Goal: Information Seeking & Learning: Compare options

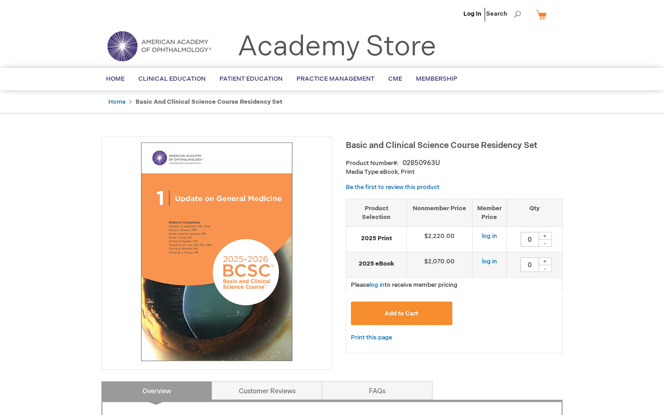
type input "0"
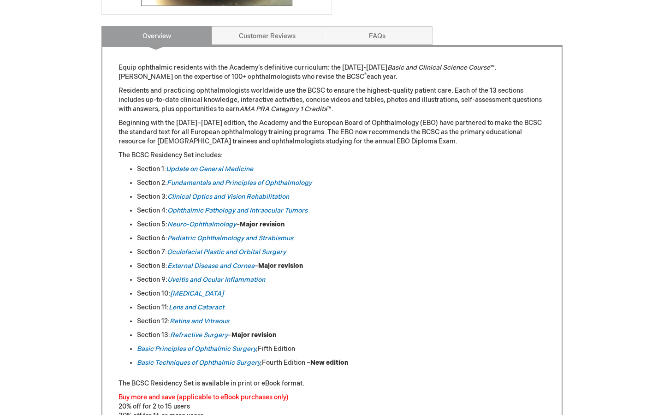
scroll to position [416, 0]
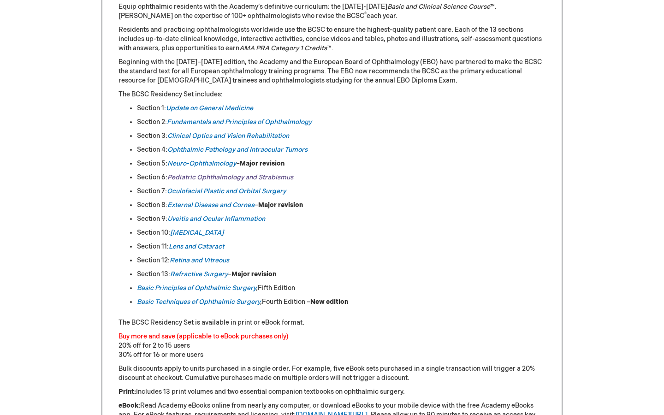
click at [238, 178] on link "Pediatric Ophthalmology and Strabismus" at bounding box center [230, 177] width 126 height 8
click at [202, 162] on em "Neuro-Ophthalmology" at bounding box center [201, 164] width 69 height 8
click at [223, 189] on link "Oculofacial Plastic and Orbital Surgery" at bounding box center [226, 191] width 119 height 8
click at [233, 202] on link "External Disease and Cornea" at bounding box center [210, 205] width 87 height 8
click at [232, 219] on link "Uveitis and Ocular Inflammation" at bounding box center [216, 219] width 98 height 8
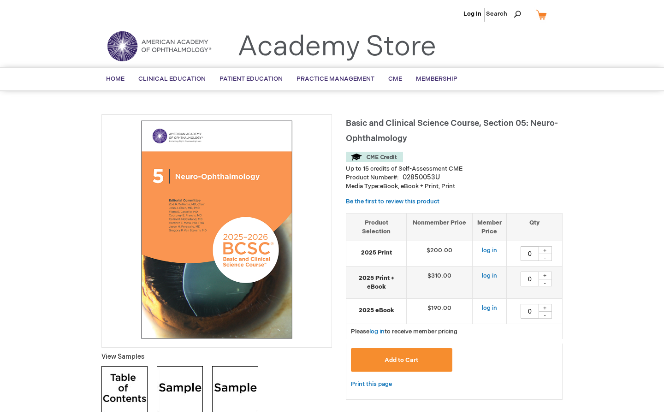
type input "0"
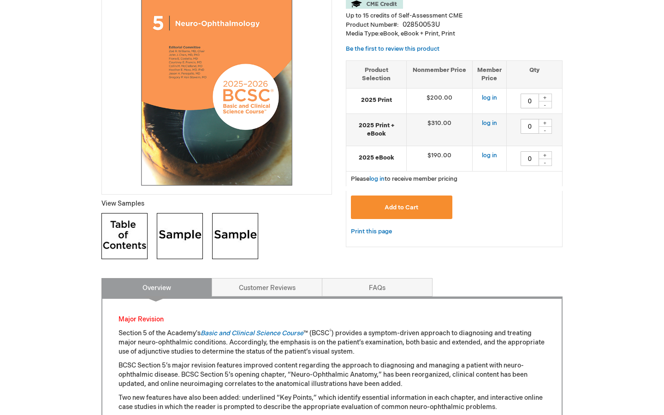
scroll to position [213, 0]
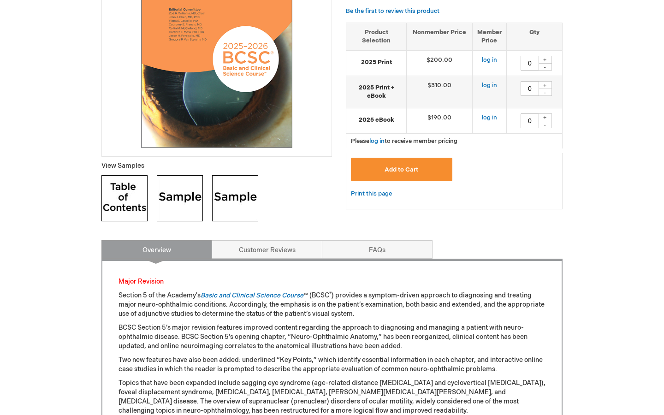
click at [125, 202] on img at bounding box center [124, 198] width 46 height 46
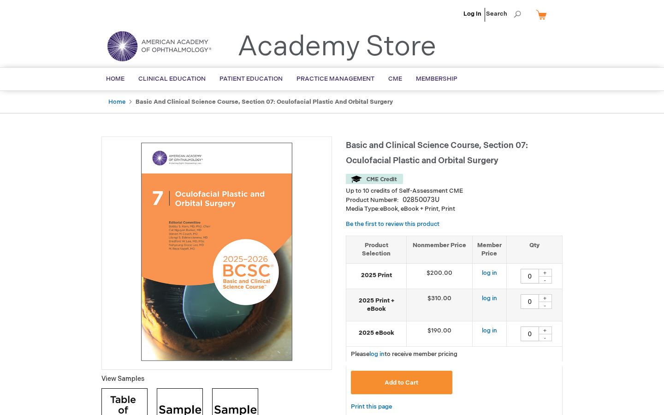
type input "0"
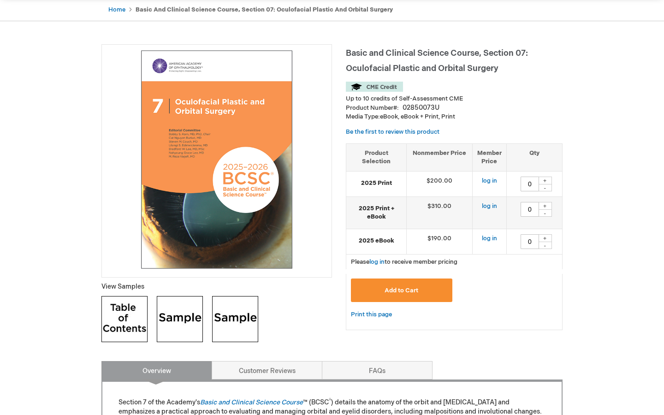
scroll to position [115, 0]
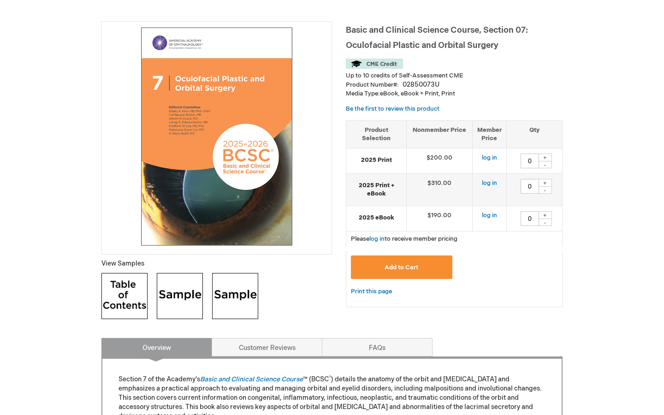
click at [135, 297] on img at bounding box center [124, 296] width 46 height 46
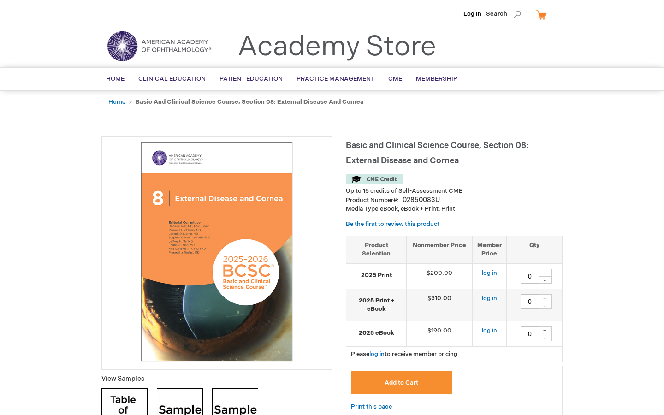
type input "0"
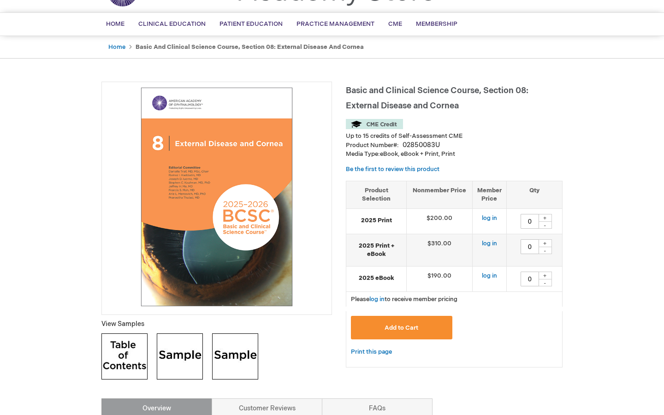
scroll to position [304, 0]
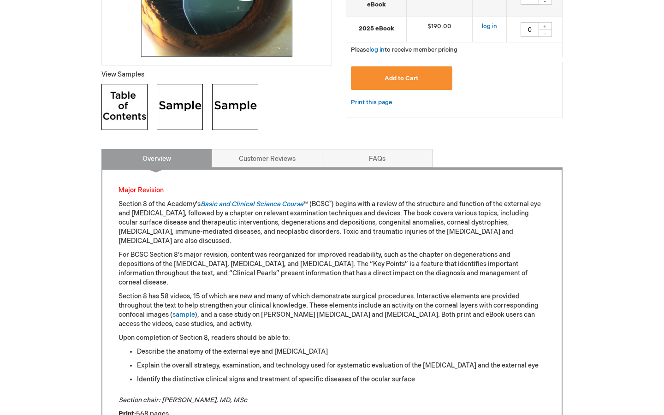
click at [136, 108] on img at bounding box center [124, 107] width 46 height 46
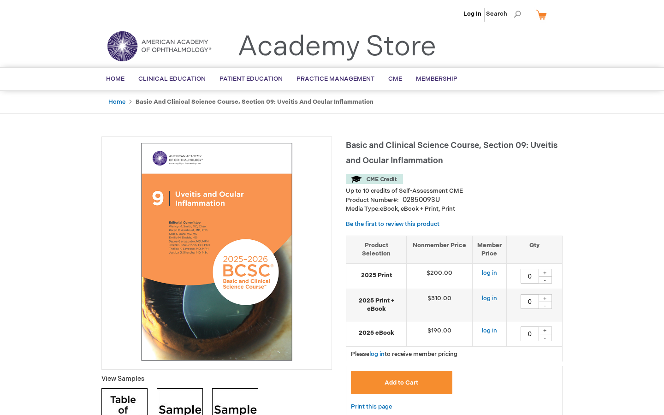
type input "0"
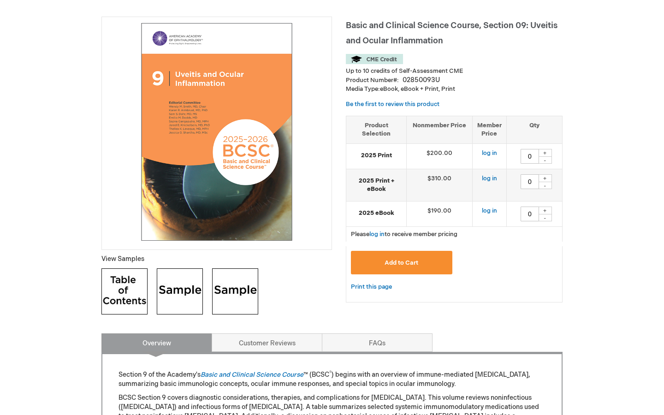
scroll to position [143, 0]
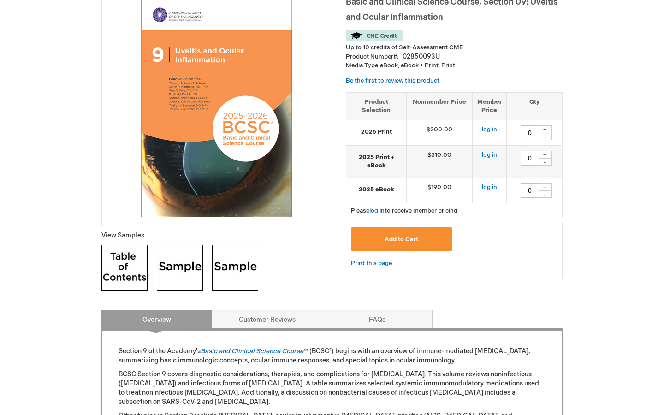
click at [114, 270] on img at bounding box center [124, 268] width 46 height 46
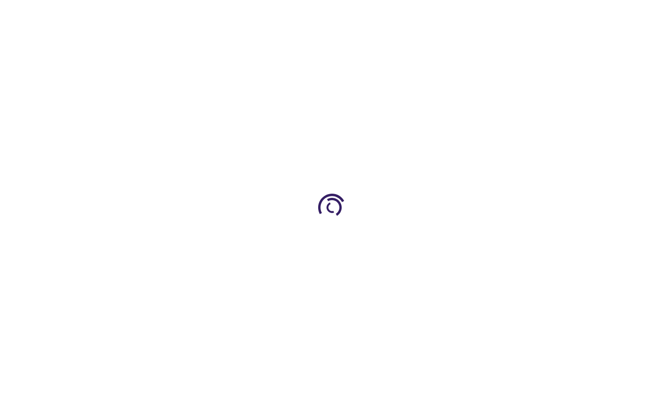
type input "0"
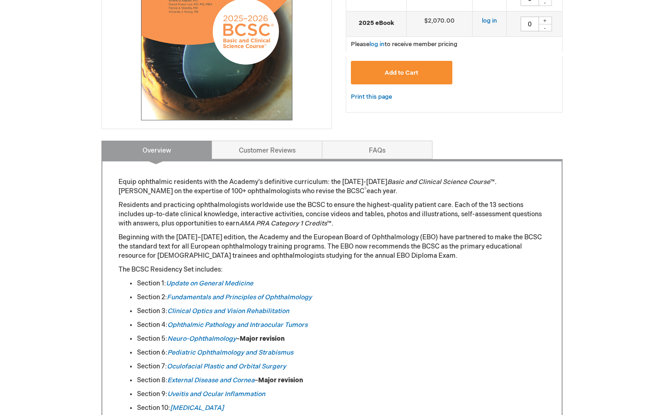
scroll to position [348, 0]
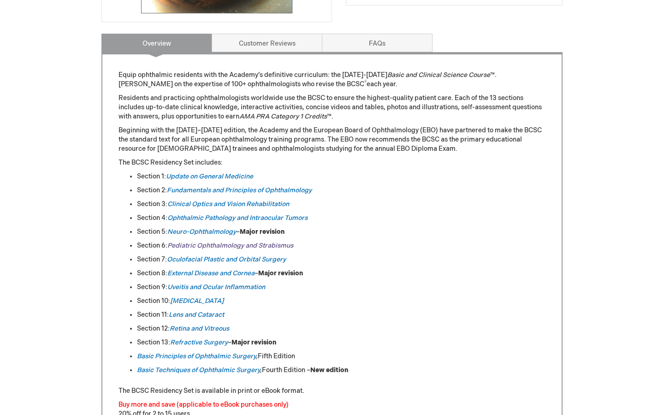
click at [219, 243] on link "Pediatric Ophthalmology and Strabismus" at bounding box center [230, 246] width 126 height 8
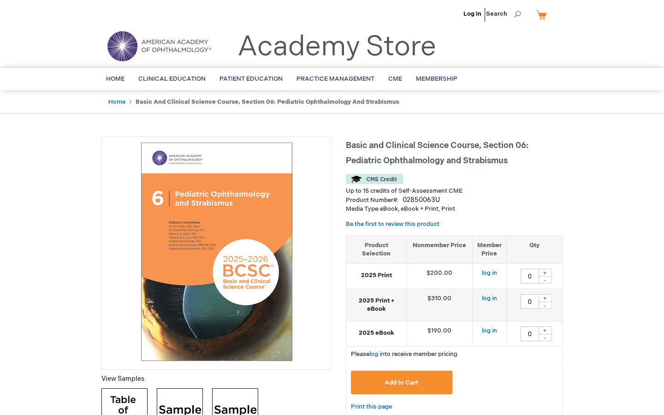
scroll to position [63, 0]
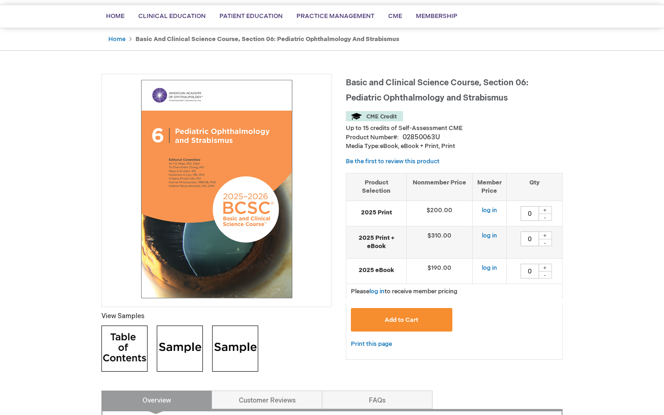
click at [121, 341] on img at bounding box center [124, 349] width 46 height 46
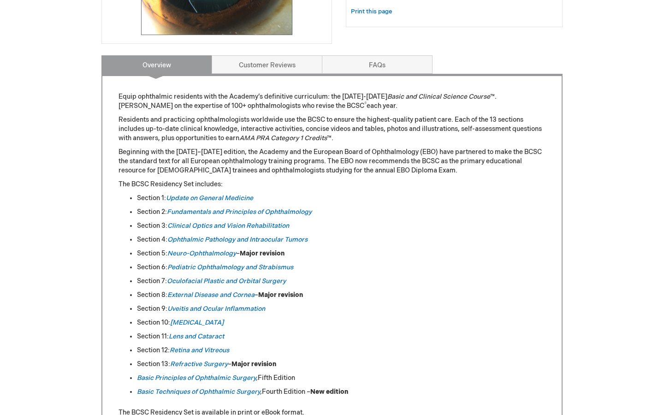
scroll to position [339, 0]
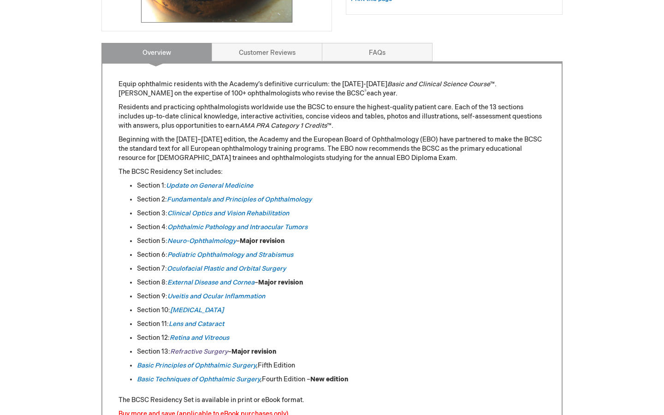
click at [211, 349] on em "Refractive Surgery" at bounding box center [199, 352] width 58 height 8
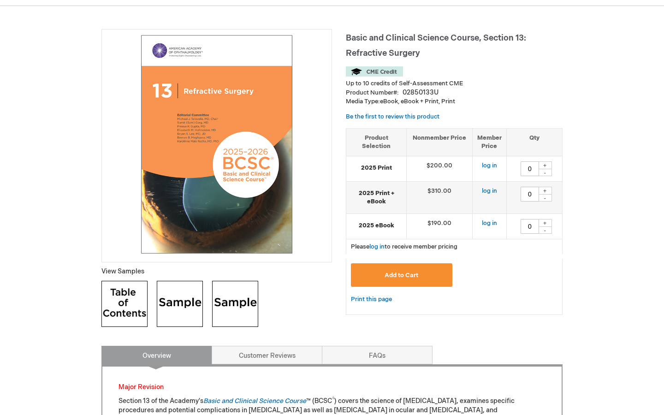
click at [127, 309] on img at bounding box center [124, 304] width 46 height 46
